Goal: Information Seeking & Learning: Learn about a topic

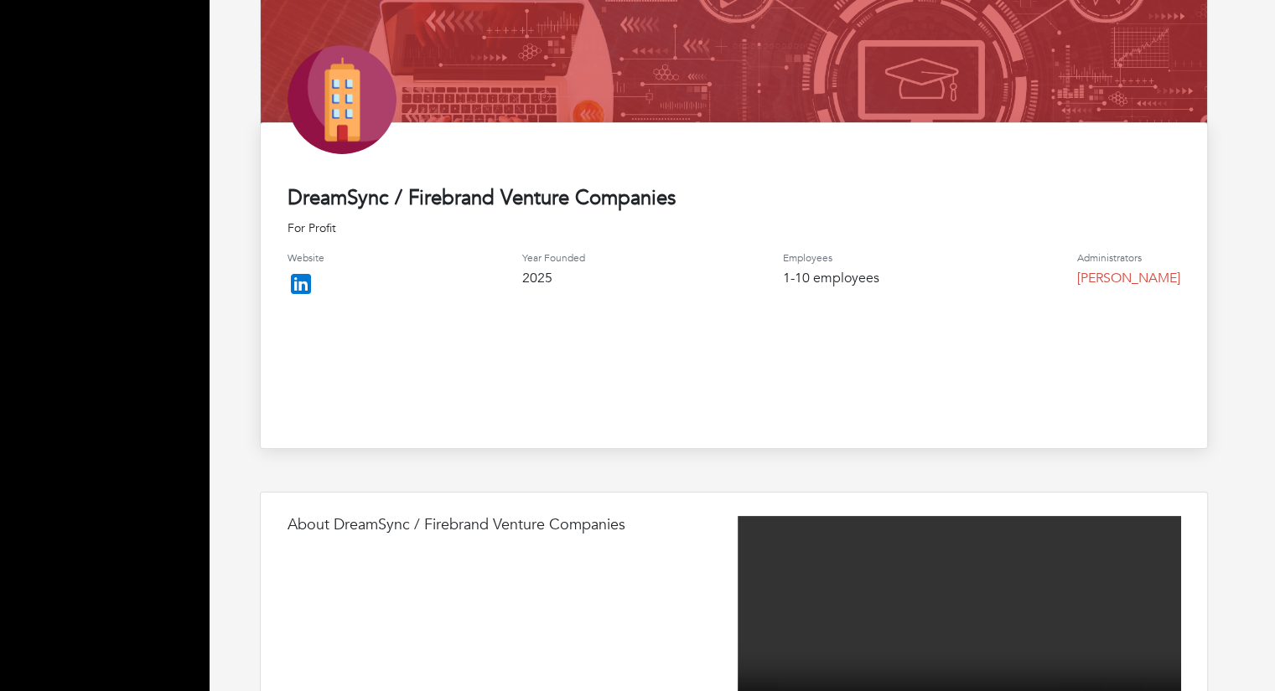
scroll to position [251, 0]
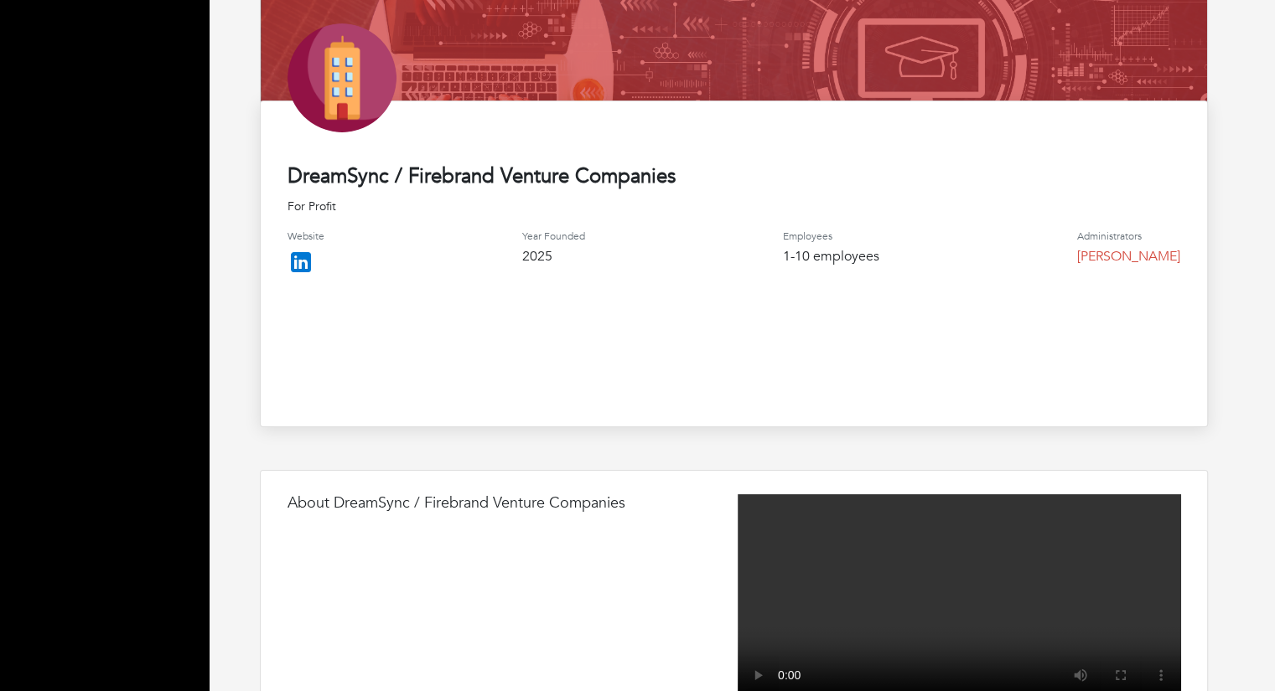
click at [303, 261] on img at bounding box center [300, 262] width 27 height 27
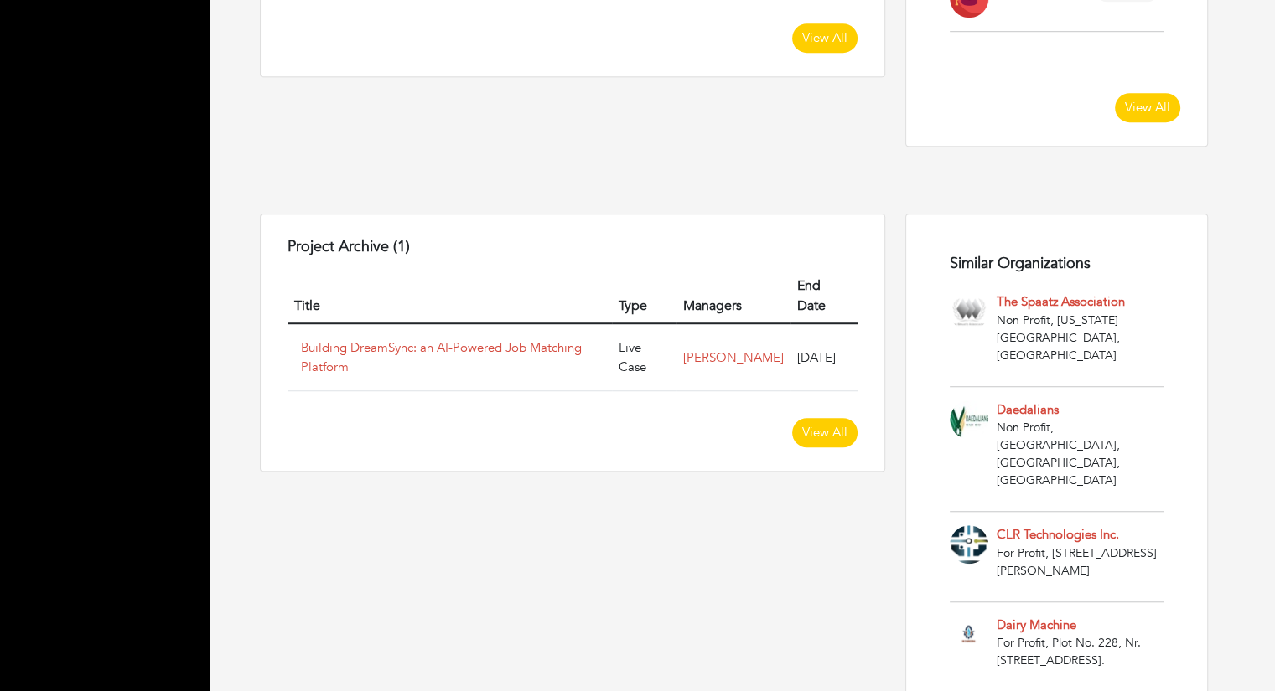
scroll to position [1173, 0]
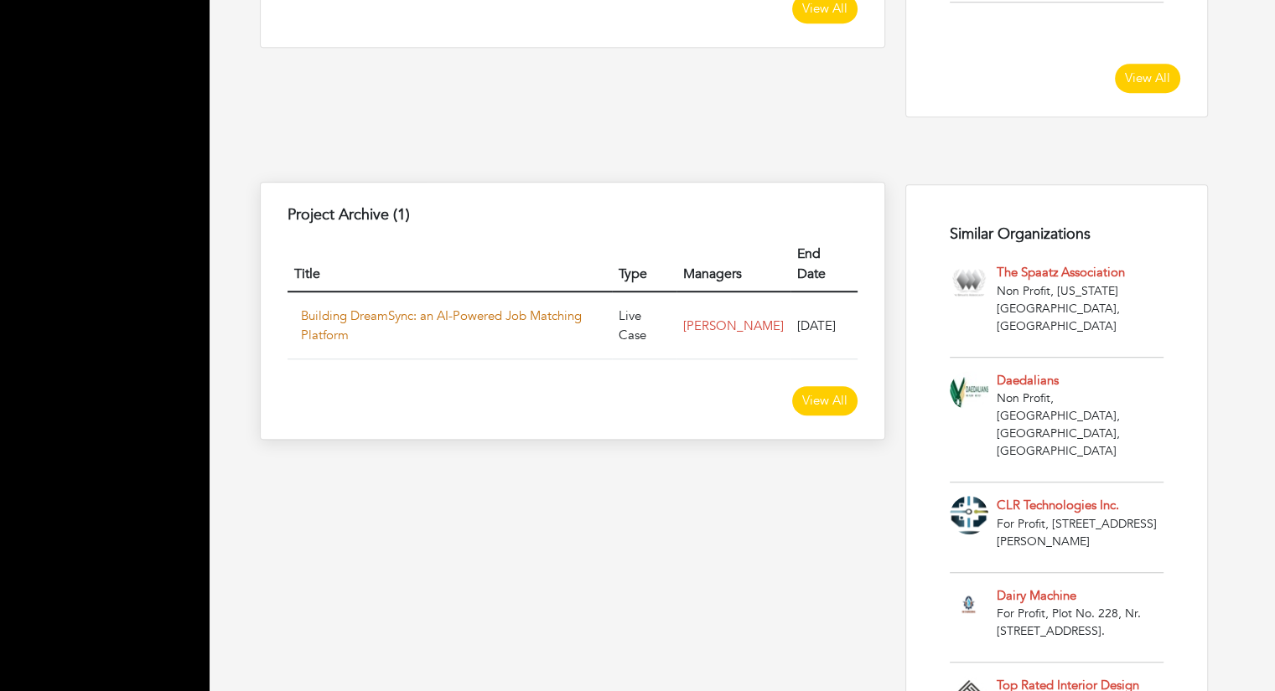
click at [443, 308] on link "Building DreamSync: an AI-Powered Job Matching Platform" at bounding box center [441, 326] width 281 height 36
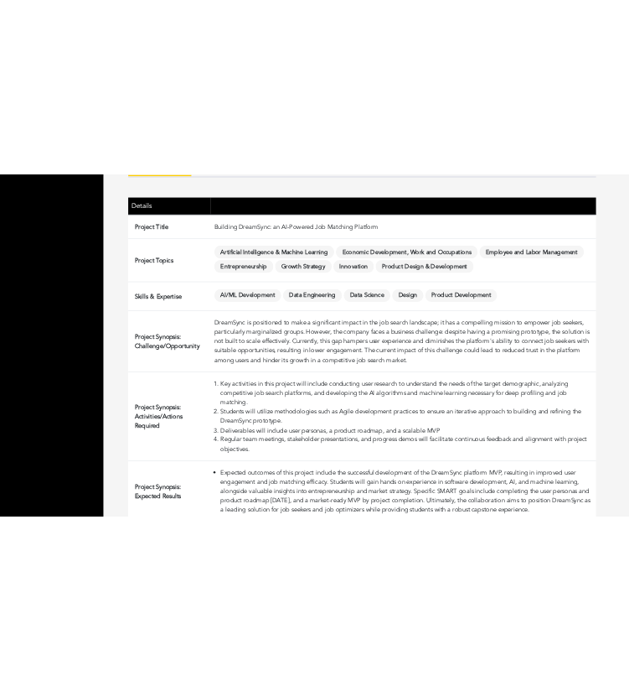
scroll to position [240, 0]
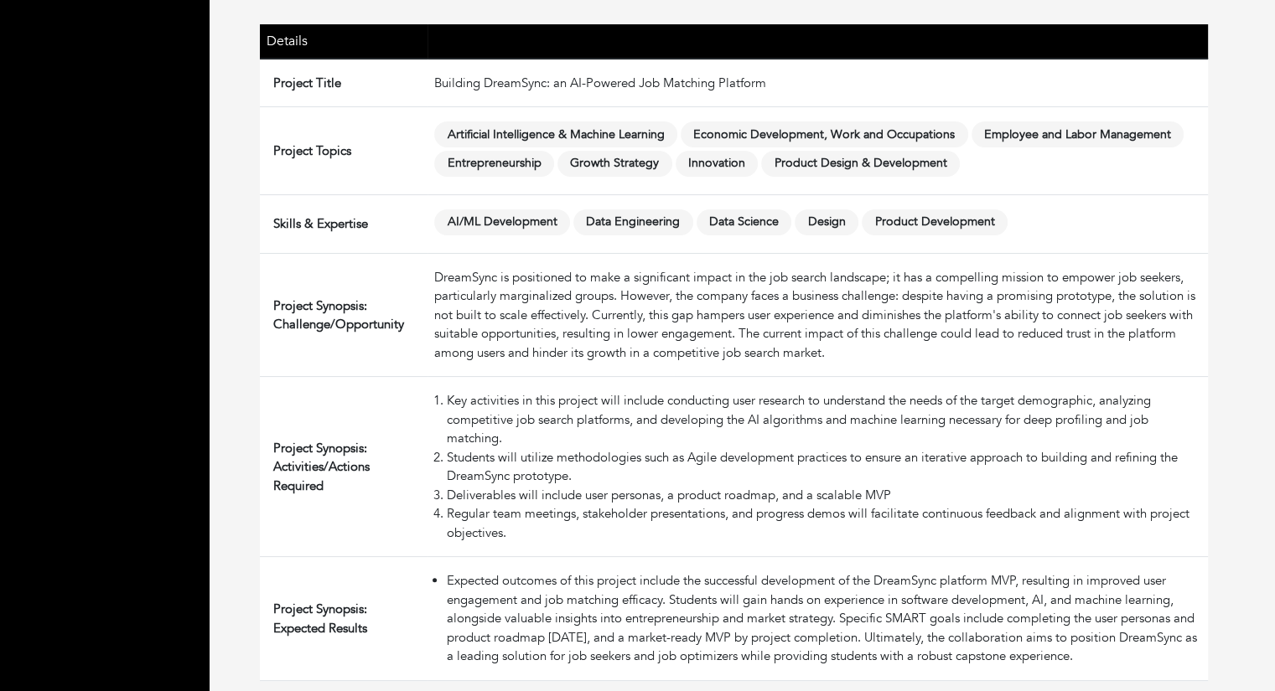
click at [1197, 443] on li "Key activities in this project will include conducting user research to underst…" at bounding box center [824, 419] width 754 height 57
click at [1200, 285] on div "DreamSync is positioned to make a significant impact in the job search landscap…" at bounding box center [817, 315] width 767 height 95
click at [536, 306] on div "DreamSync is positioned to make a significant impact in the job search landscap…" at bounding box center [817, 315] width 767 height 95
drag, startPoint x: 513, startPoint y: 309, endPoint x: 600, endPoint y: 313, distance: 87.2
click at [600, 313] on div "DreamSync is positioned to make a significant impact in the job search landscap…" at bounding box center [817, 315] width 767 height 95
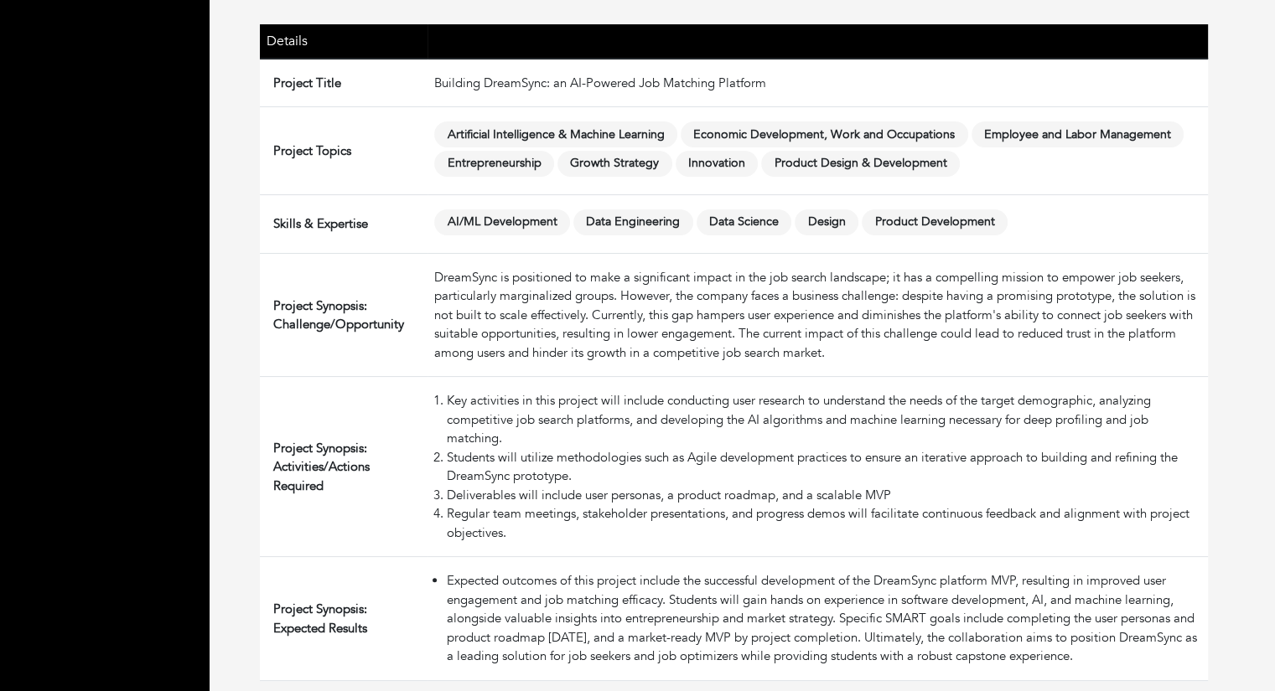
click at [551, 397] on li "Key activities in this project will include conducting user research to underst…" at bounding box center [824, 419] width 754 height 57
click at [448, 395] on li "Key activities in this project will include conducting user research to underst…" at bounding box center [824, 419] width 754 height 57
drag, startPoint x: 620, startPoint y: 458, endPoint x: 644, endPoint y: 458, distance: 24.3
click at [631, 458] on li "Students will utilize methodologies such as Agile development practices to ensu…" at bounding box center [824, 467] width 754 height 38
click at [713, 463] on li "Students will utilize methodologies such as Agile development practices to ensu…" at bounding box center [824, 467] width 754 height 38
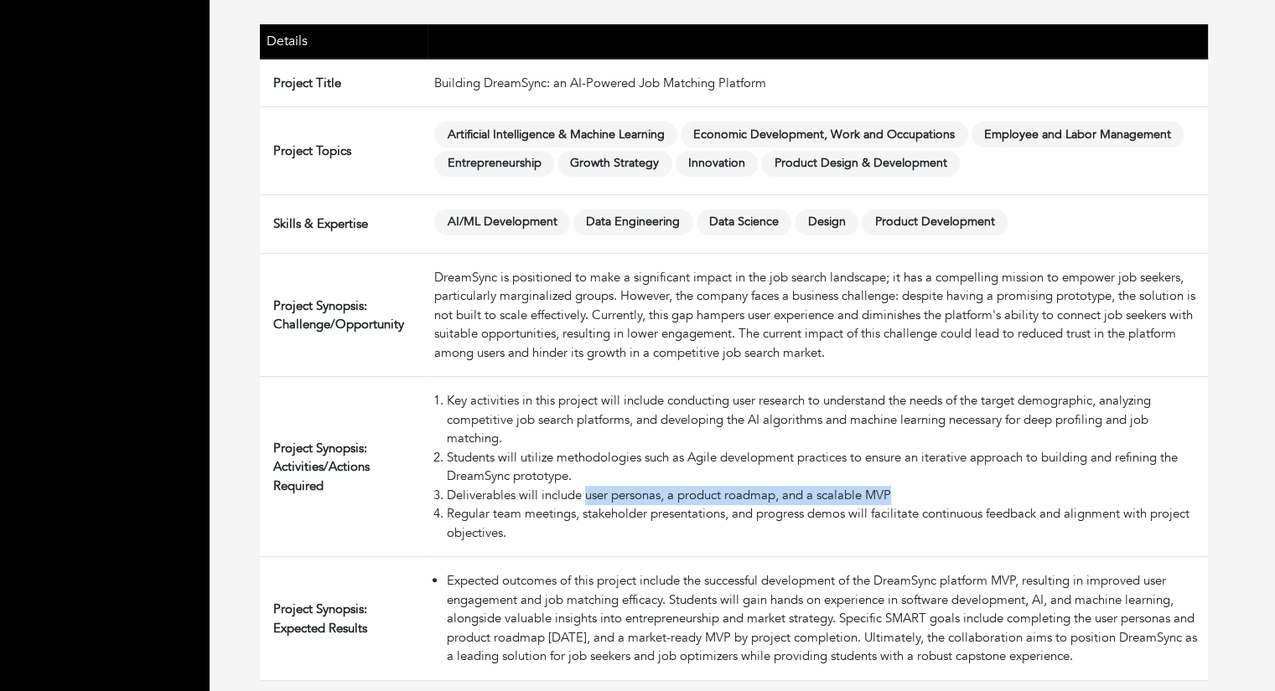
drag, startPoint x: 593, startPoint y: 495, endPoint x: 895, endPoint y: 492, distance: 301.7
click at [895, 492] on li "Deliverables will include user personas, a product roadmap, and a scalable MVP" at bounding box center [824, 495] width 754 height 19
click at [890, 497] on li "Deliverables will include user personas, a product roadmap, and a scalable MVP" at bounding box center [824, 495] width 754 height 19
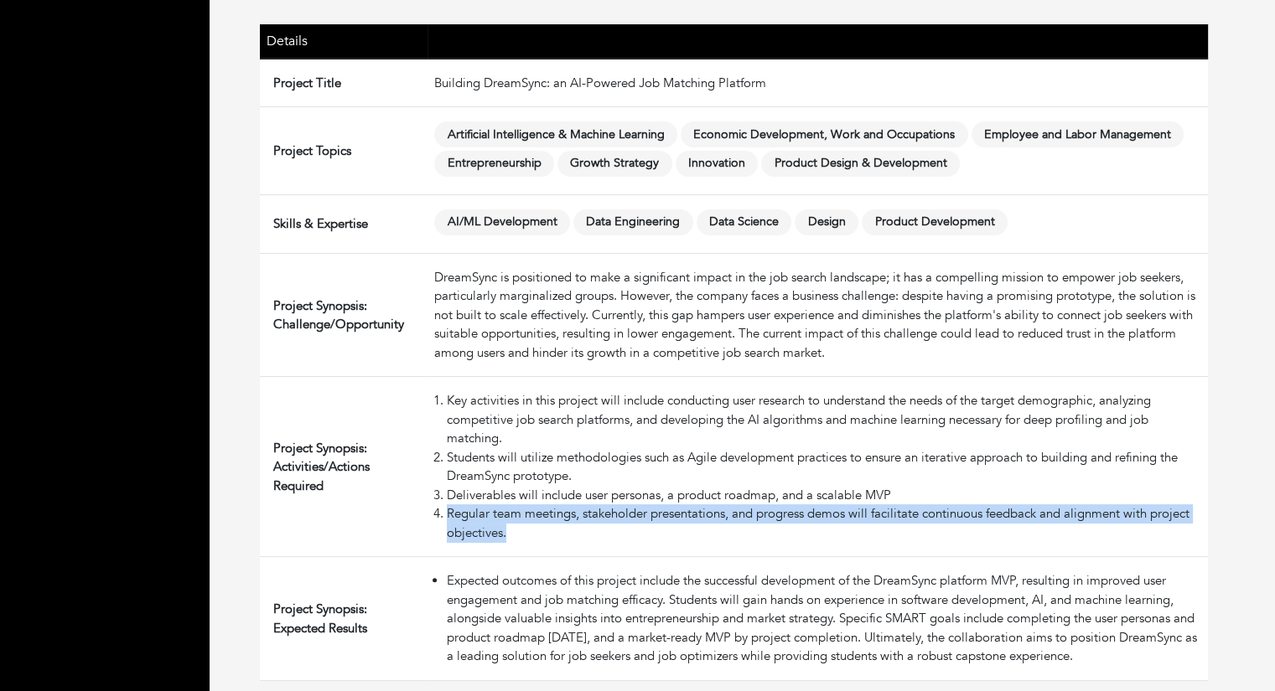
drag, startPoint x: 448, startPoint y: 507, endPoint x: 511, endPoint y: 546, distance: 74.9
click at [511, 546] on td "Key activities in this project will include conducting user research to underst…" at bounding box center [817, 467] width 780 height 180
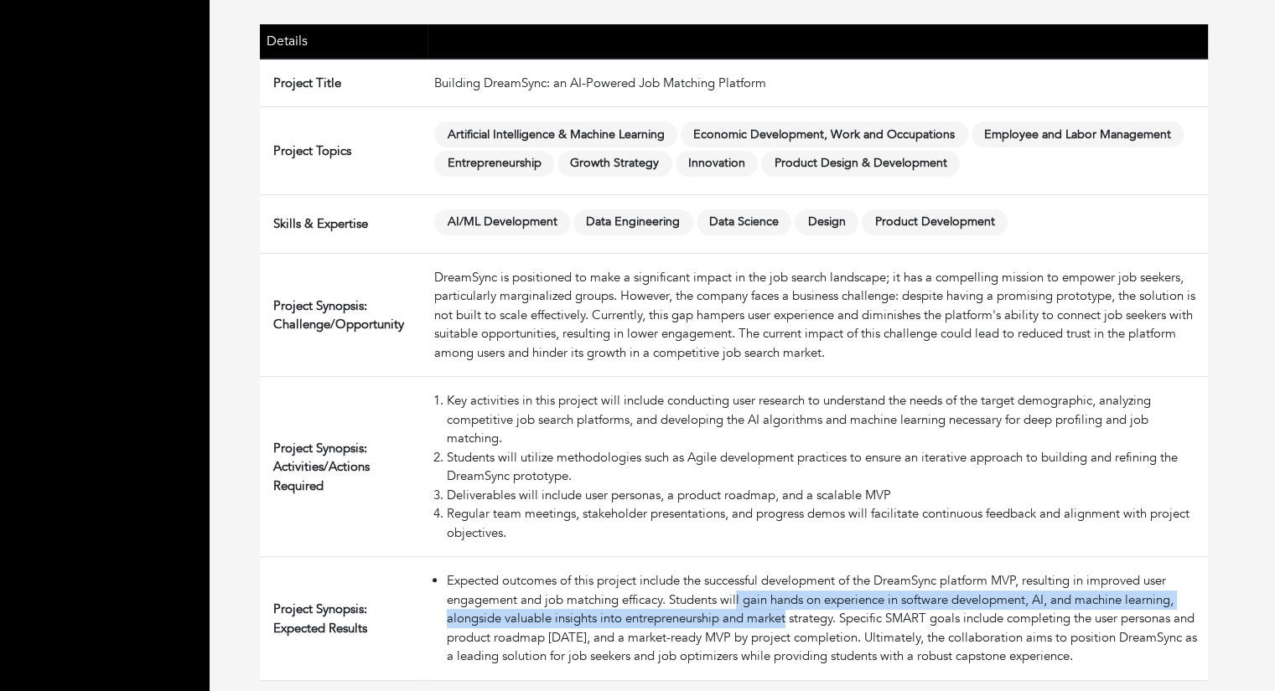
drag, startPoint x: 740, startPoint y: 598, endPoint x: 789, endPoint y: 621, distance: 54.4
click at [789, 621] on li "Expected outcomes of this project include the successful development of the Dre…" at bounding box center [824, 619] width 754 height 95
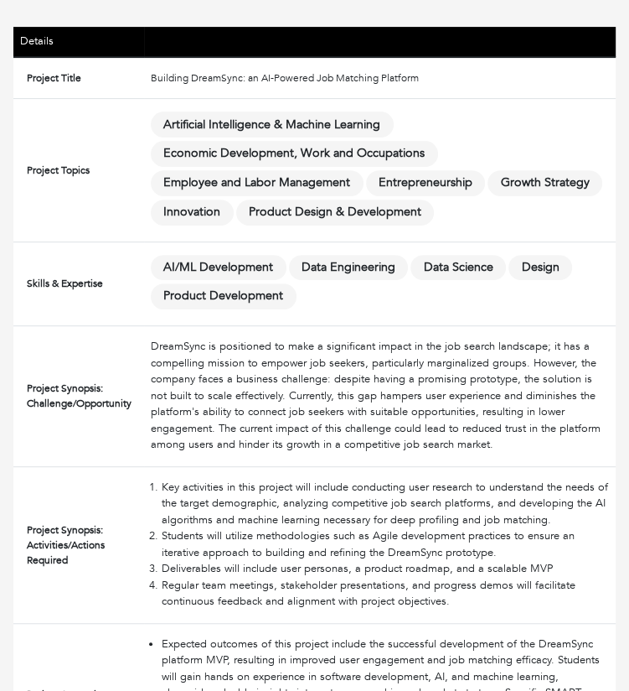
scroll to position [339, 0]
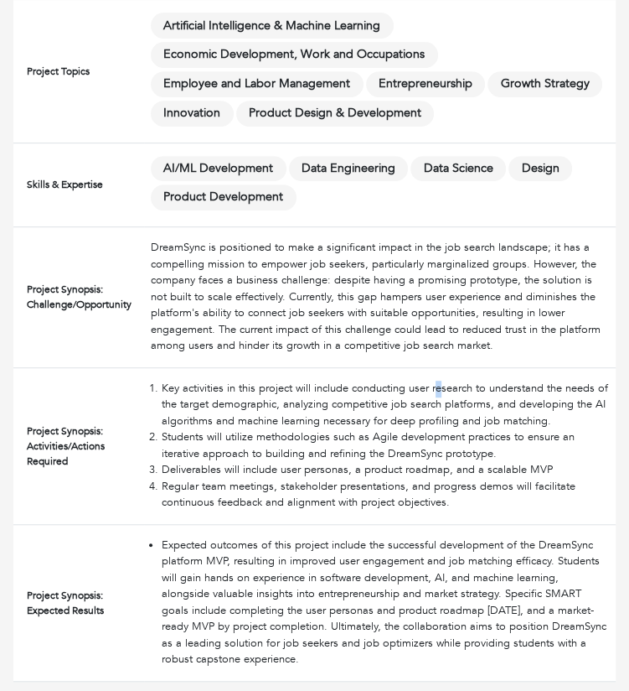
click at [442, 380] on li "Key activities in this project will include conducting user research to underst…" at bounding box center [386, 404] width 448 height 49
click at [322, 584] on li "Expected outcomes of this project include the successful development of the Dre…" at bounding box center [386, 602] width 448 height 131
click at [387, 266] on div "DreamSync is positioned to make a significant impact in the job search landscap…" at bounding box center [380, 297] width 458 height 115
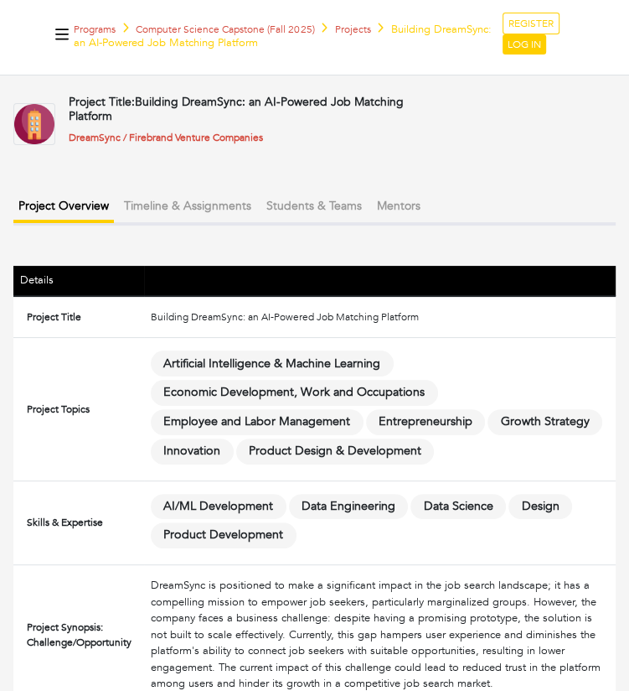
scroll to position [0, 0]
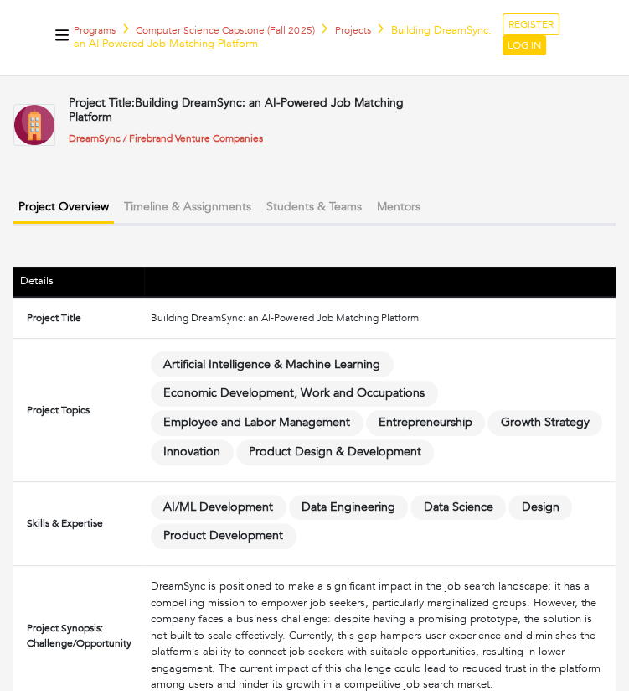
click at [197, 210] on button "Timeline & Assignments" at bounding box center [187, 207] width 137 height 28
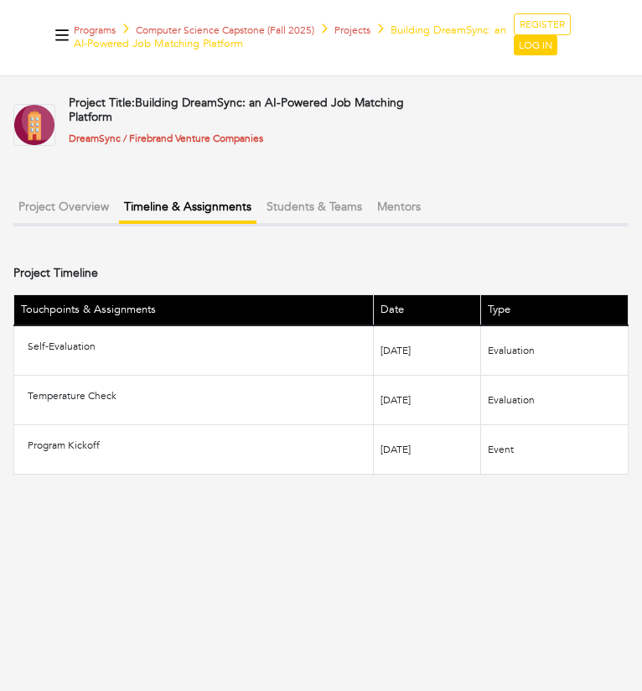
click at [332, 204] on button "Students & Teams" at bounding box center [314, 207] width 106 height 28
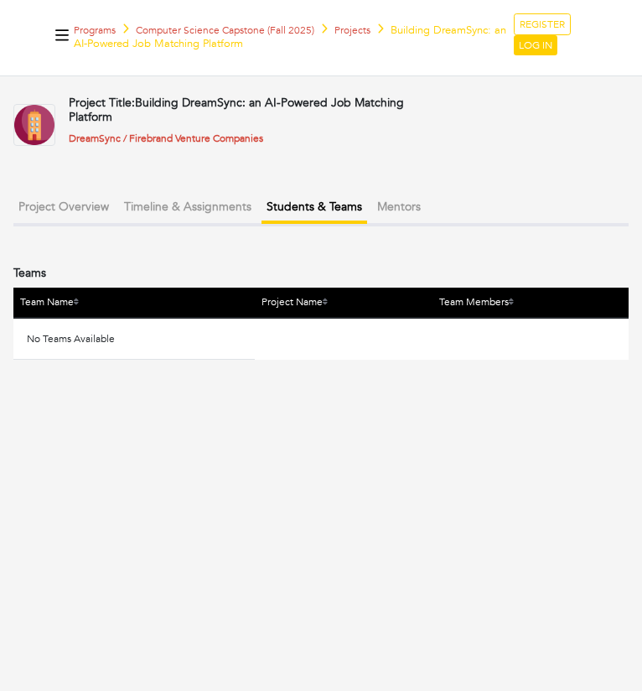
click at [404, 205] on button "Mentors" at bounding box center [399, 207] width 54 height 28
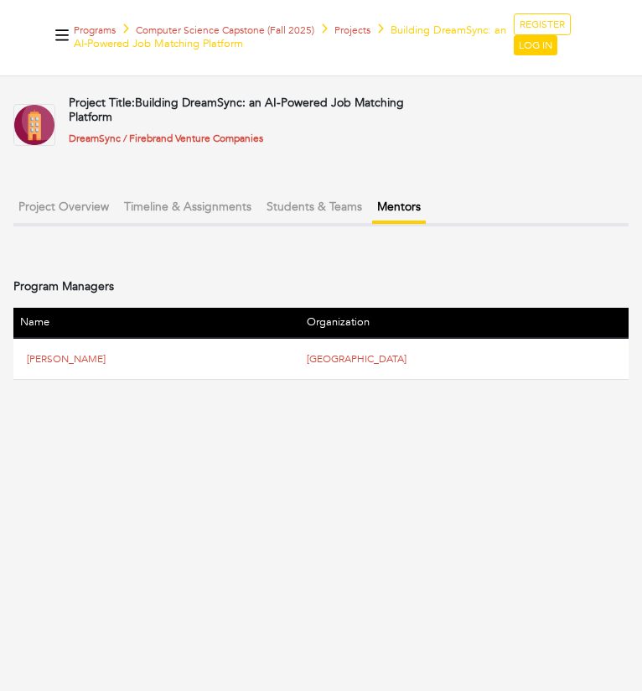
click at [46, 197] on button "Project Overview" at bounding box center [63, 207] width 101 height 28
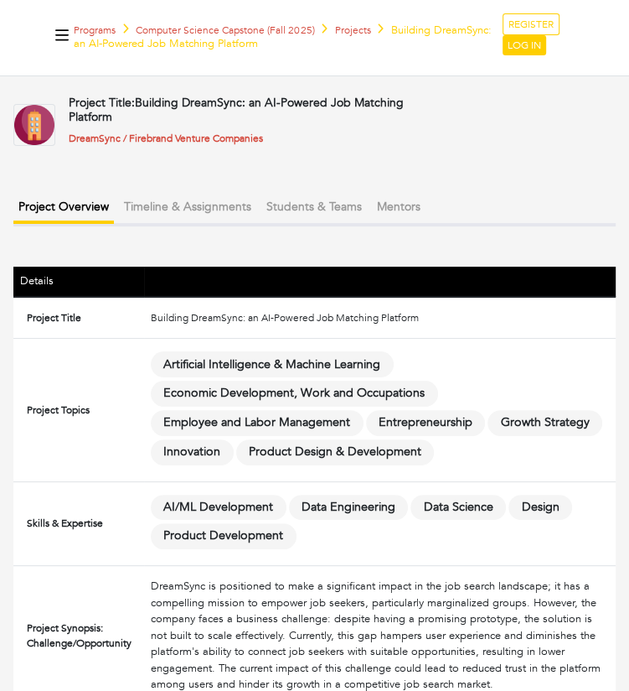
click at [241, 376] on span "Artificial Intelligence & Machine Learning" at bounding box center [272, 364] width 243 height 26
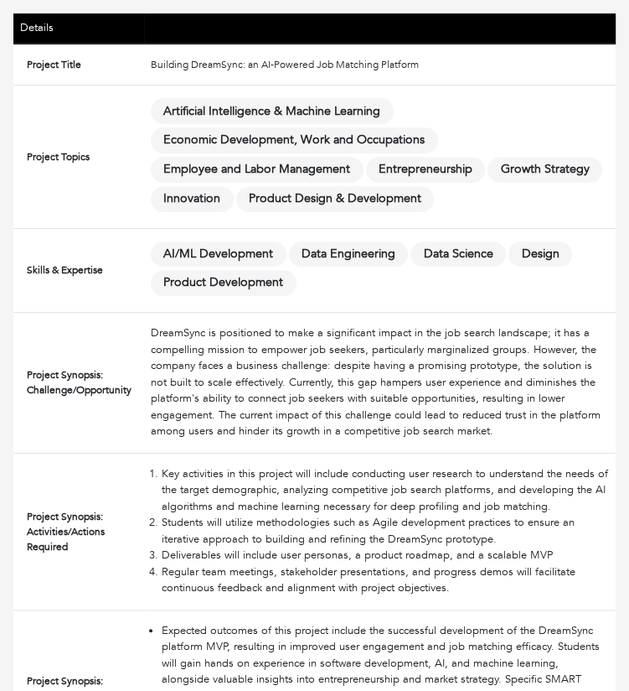
scroll to position [339, 0]
